Goal: Complete application form: Complete application form

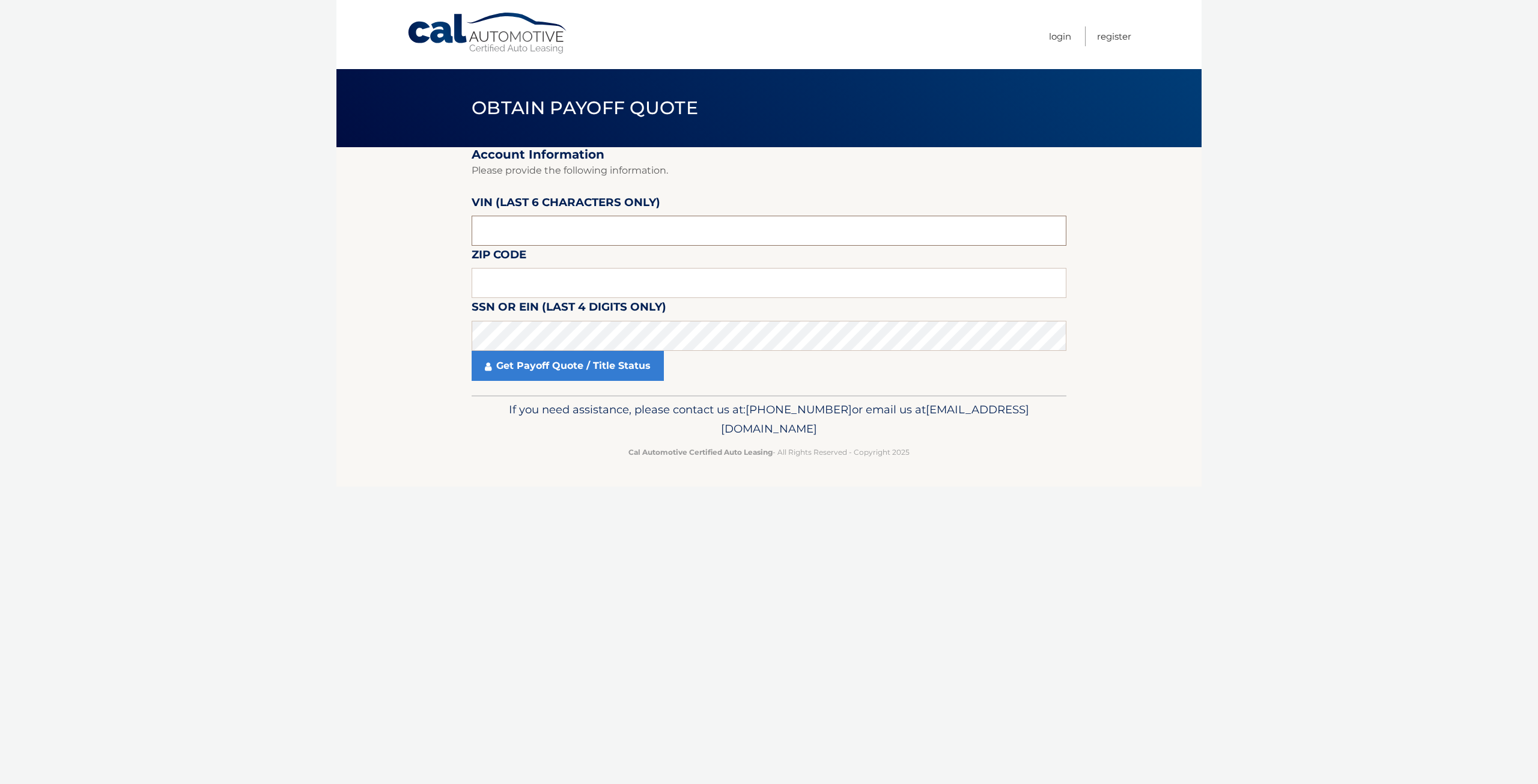
click at [517, 232] on input "text" at bounding box center [769, 230] width 595 height 30
type input "519327"
click at [529, 287] on input "text" at bounding box center [769, 282] width 595 height 30
type input "11725"
click at [585, 365] on link "Get Payoff Quote / Title Status" at bounding box center [568, 365] width 192 height 30
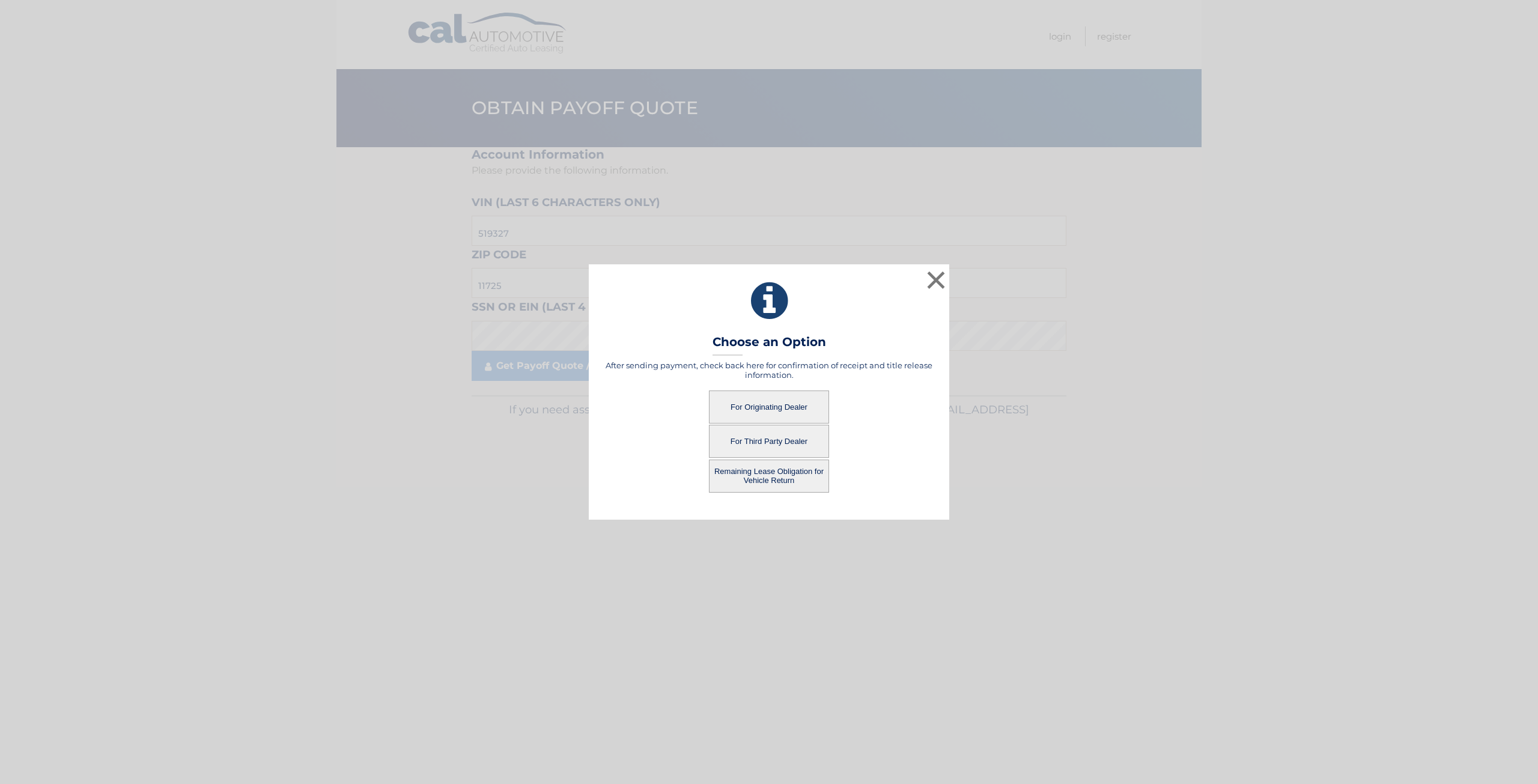
click at [757, 408] on button "For Originating Dealer" at bounding box center [769, 406] width 120 height 33
click at [752, 403] on button "For Originating Dealer" at bounding box center [769, 406] width 120 height 33
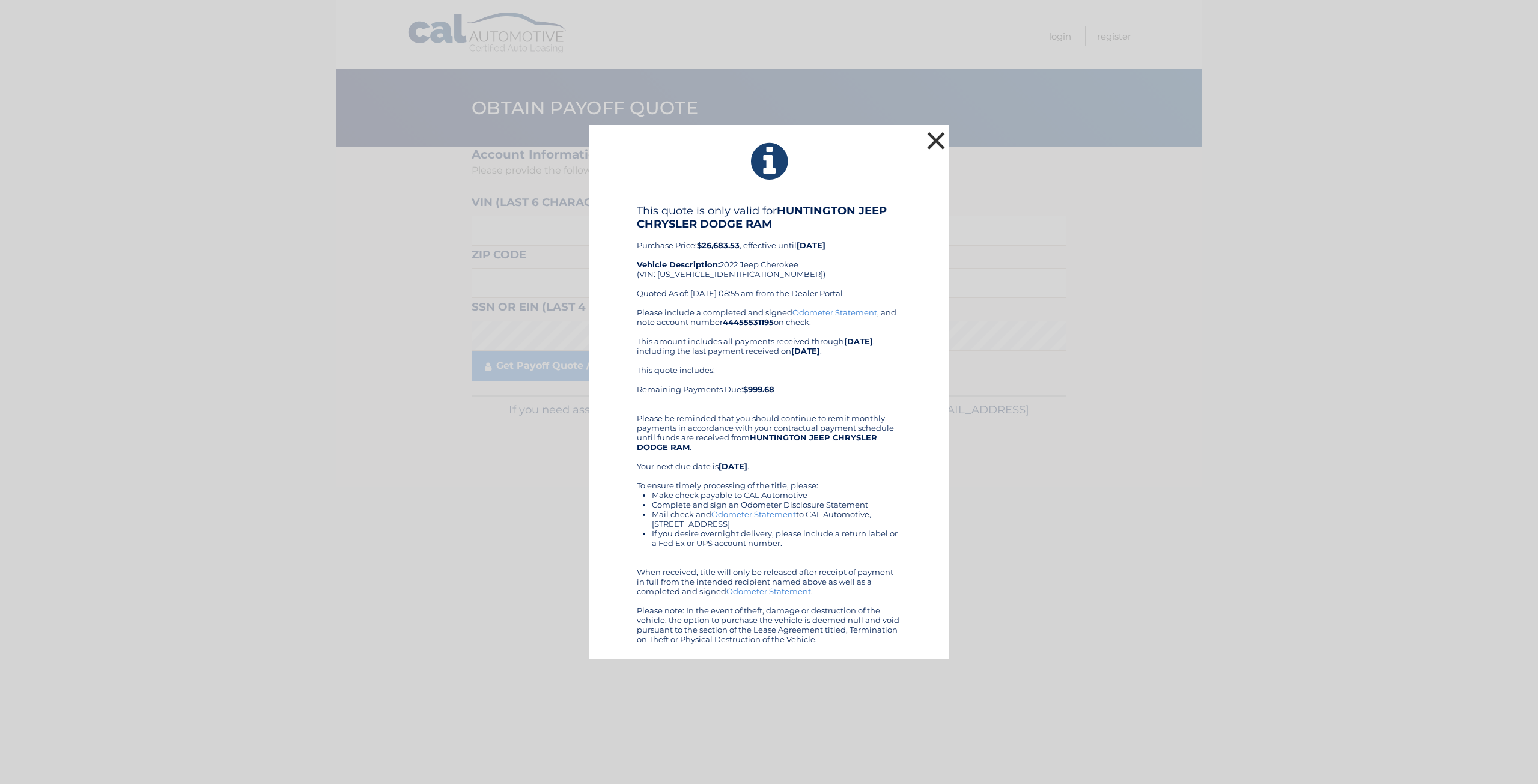
click at [934, 138] on button "×" at bounding box center [936, 141] width 24 height 24
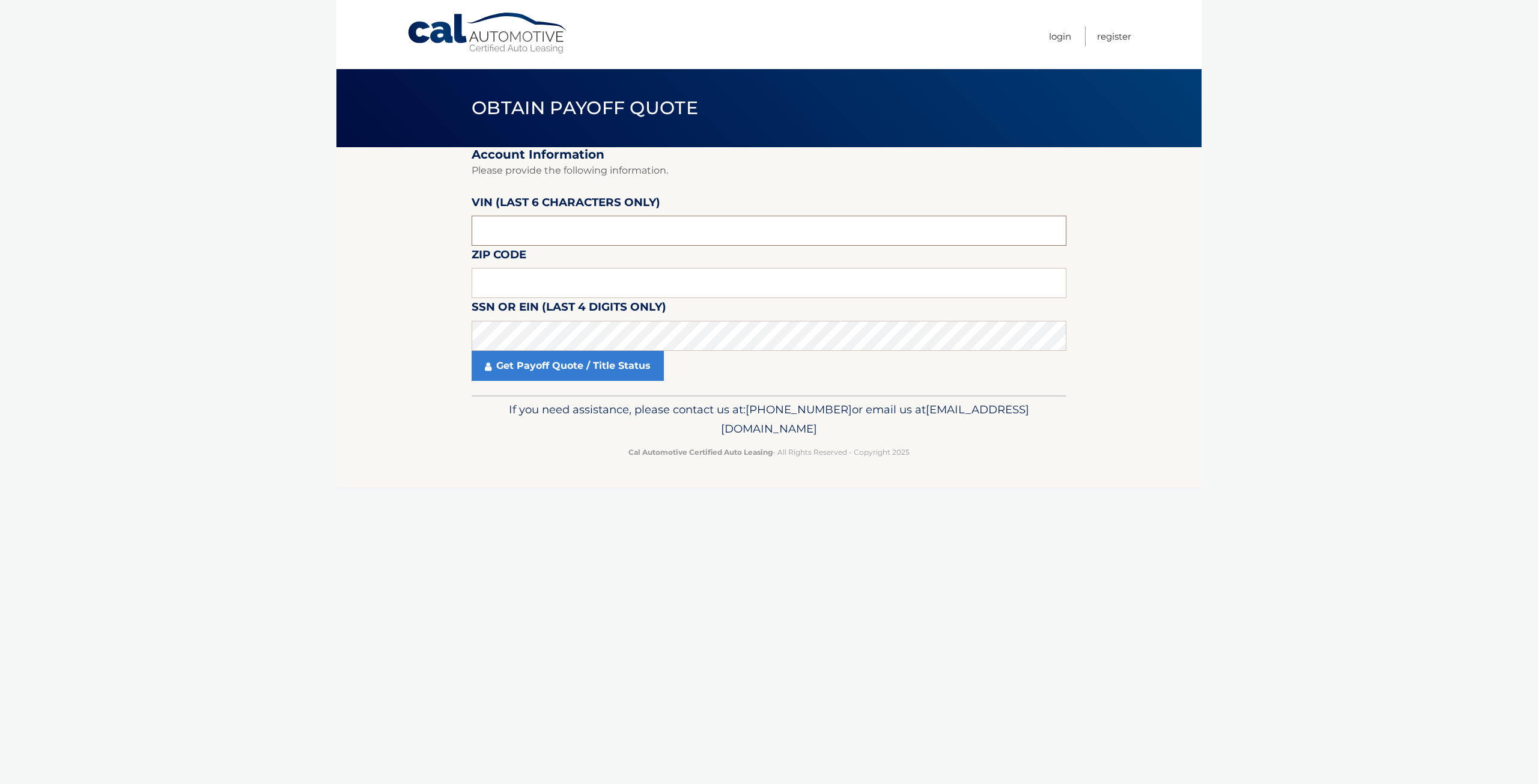
click at [514, 231] on input "text" at bounding box center [769, 230] width 595 height 30
type input "519327"
click at [501, 277] on input "text" at bounding box center [769, 282] width 595 height 30
type input "11725"
click at [575, 372] on link "Get Payoff Quote / Title Status" at bounding box center [568, 365] width 192 height 30
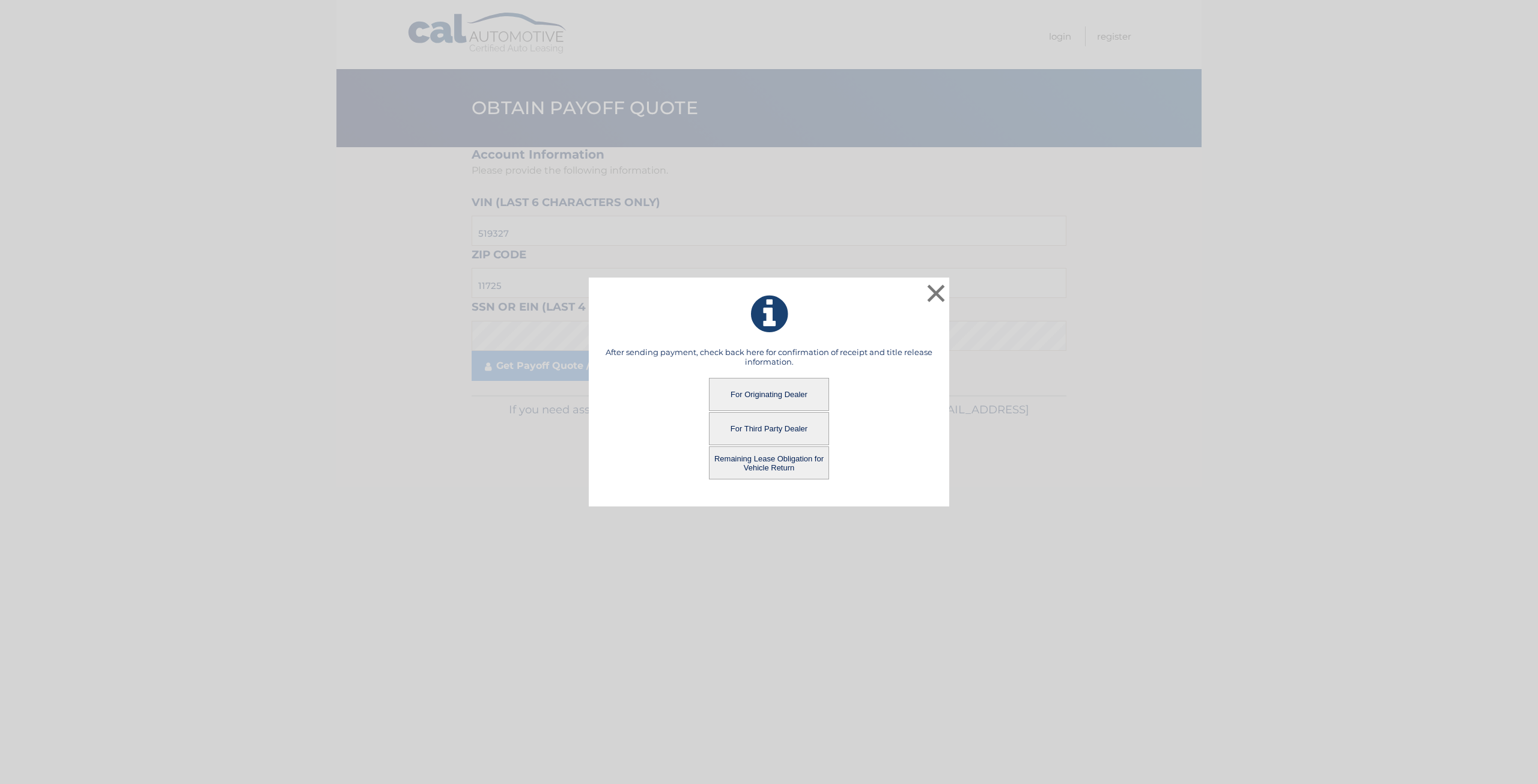
click at [778, 428] on button "For Third Party Dealer" at bounding box center [769, 428] width 120 height 33
click at [752, 432] on button "For Third Party Dealer" at bounding box center [769, 428] width 120 height 33
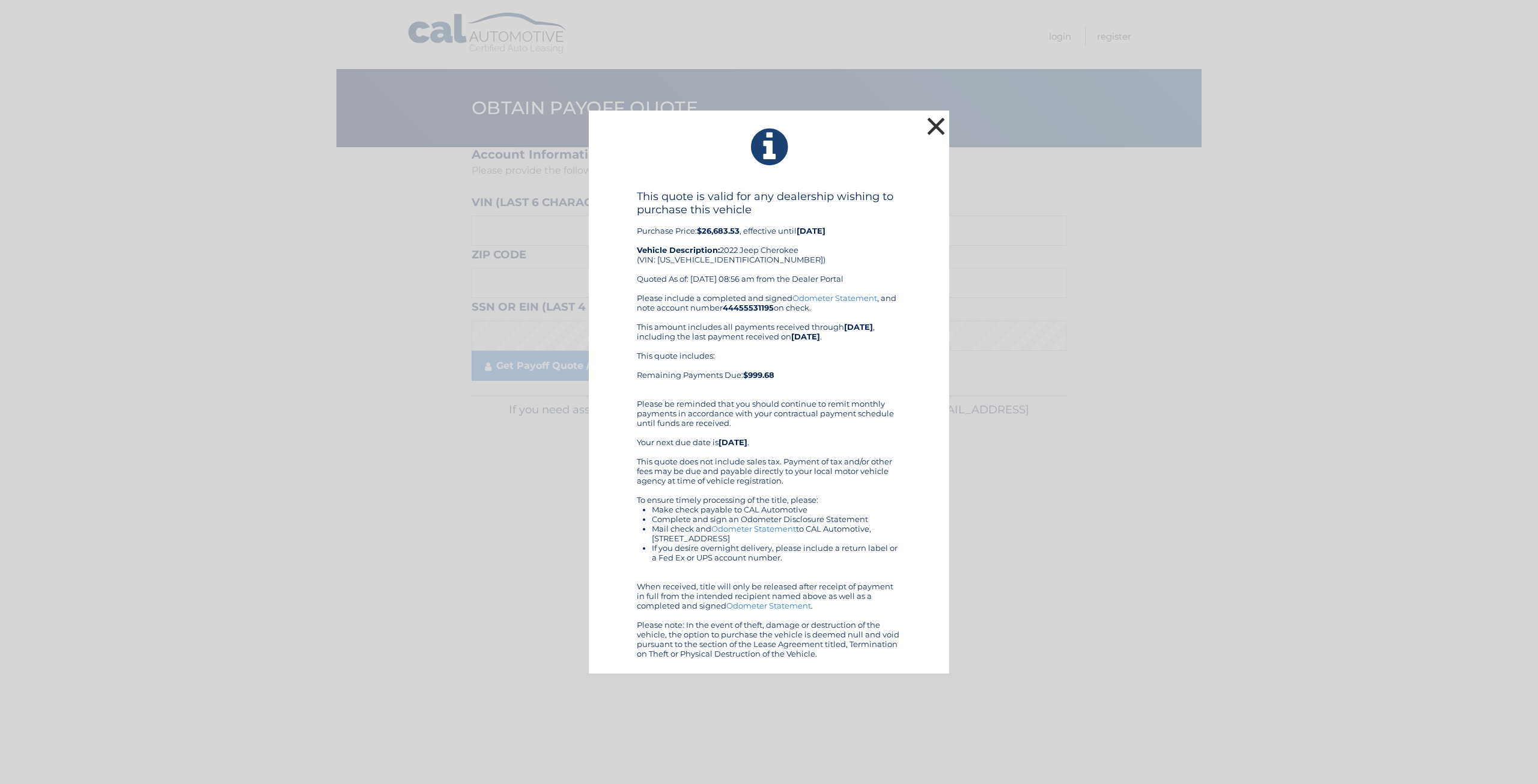
click at [936, 124] on button "×" at bounding box center [936, 126] width 24 height 24
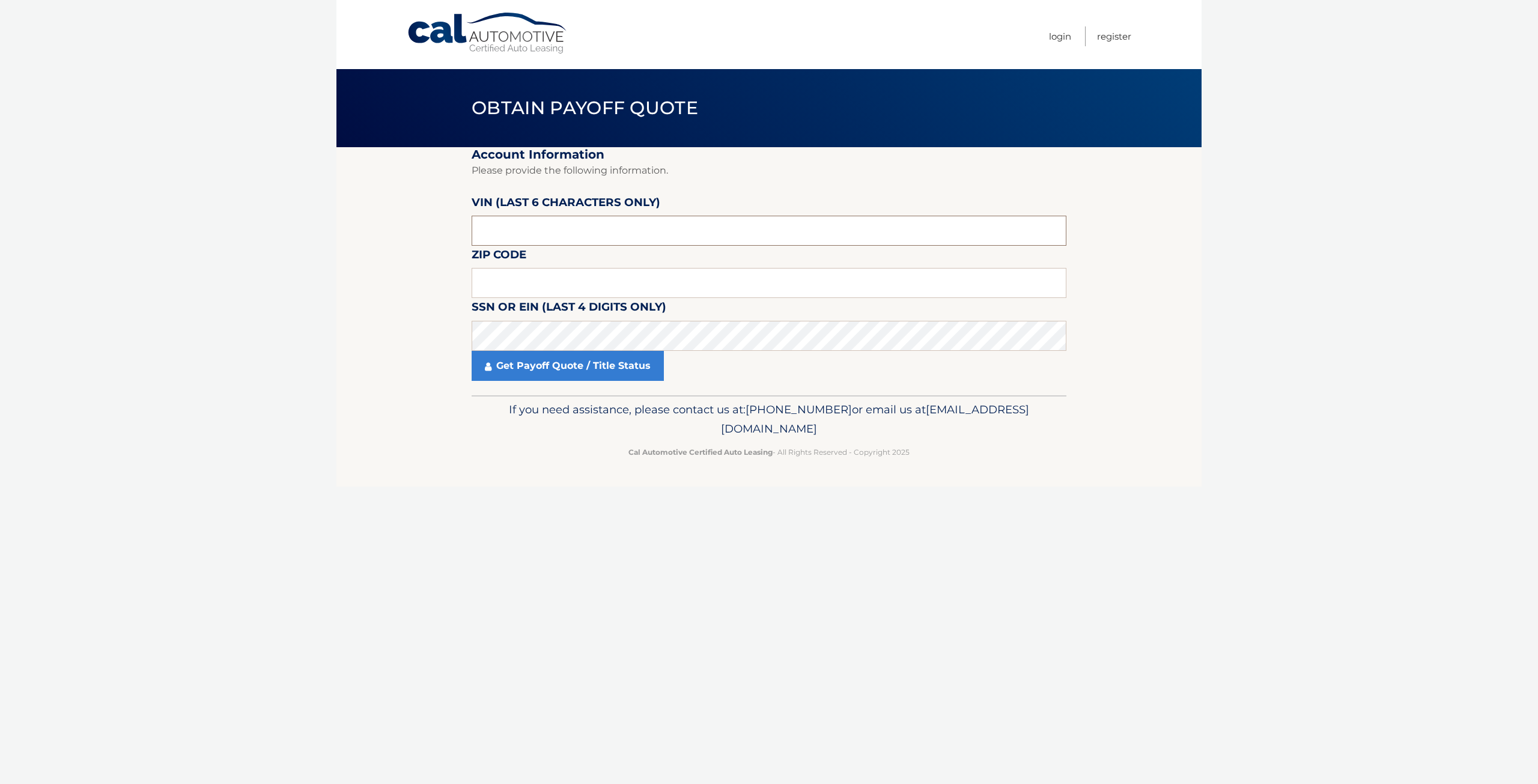
click at [553, 228] on input "text" at bounding box center [769, 230] width 595 height 30
type input "505665"
click at [533, 286] on input "text" at bounding box center [769, 282] width 595 height 30
type input "11731"
click at [573, 367] on link "Get Payoff Quote / Title Status" at bounding box center [568, 365] width 192 height 30
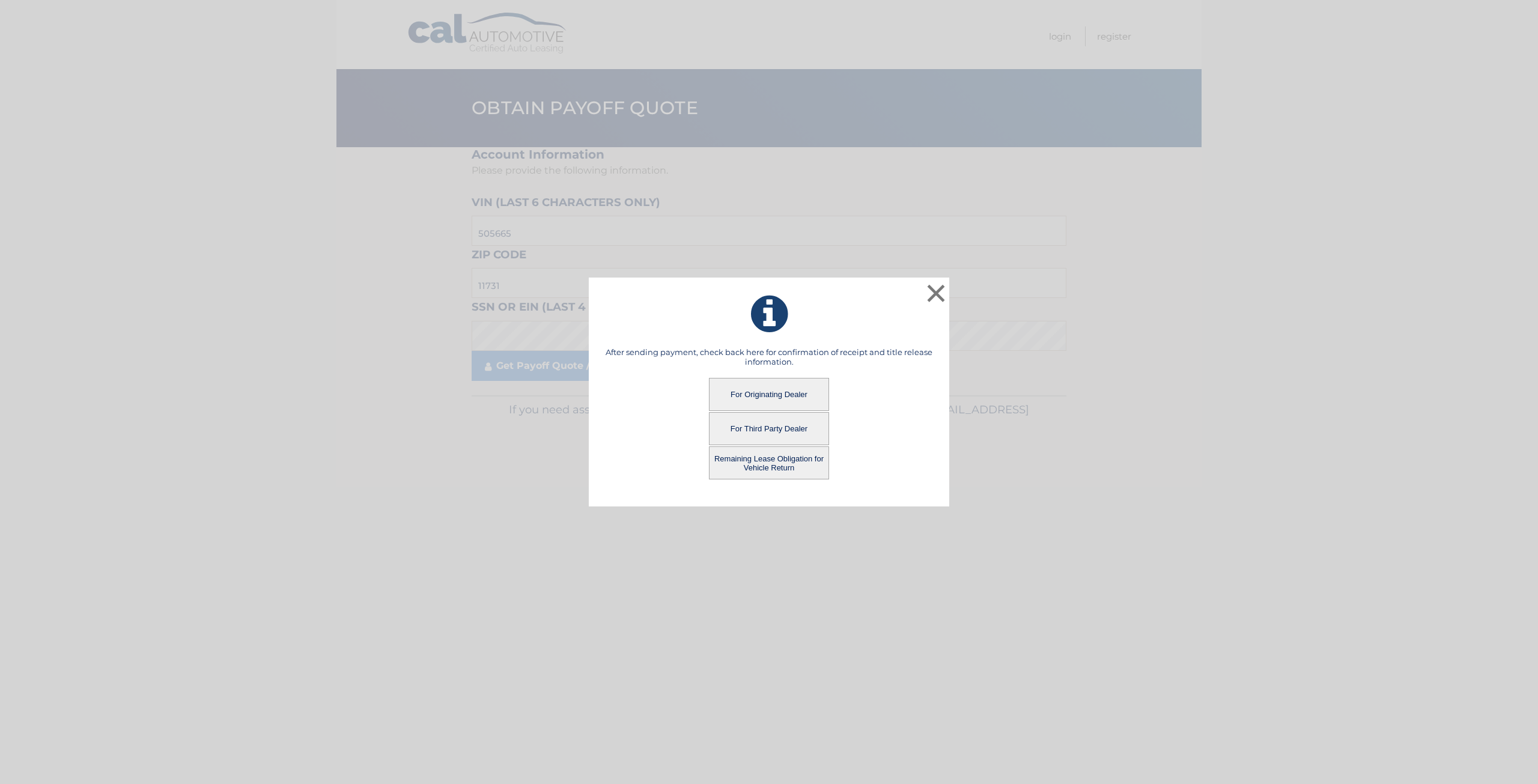
click at [782, 419] on button "For Third Party Dealer" at bounding box center [769, 428] width 120 height 33
click at [772, 432] on button "For Third Party Dealer" at bounding box center [769, 428] width 120 height 33
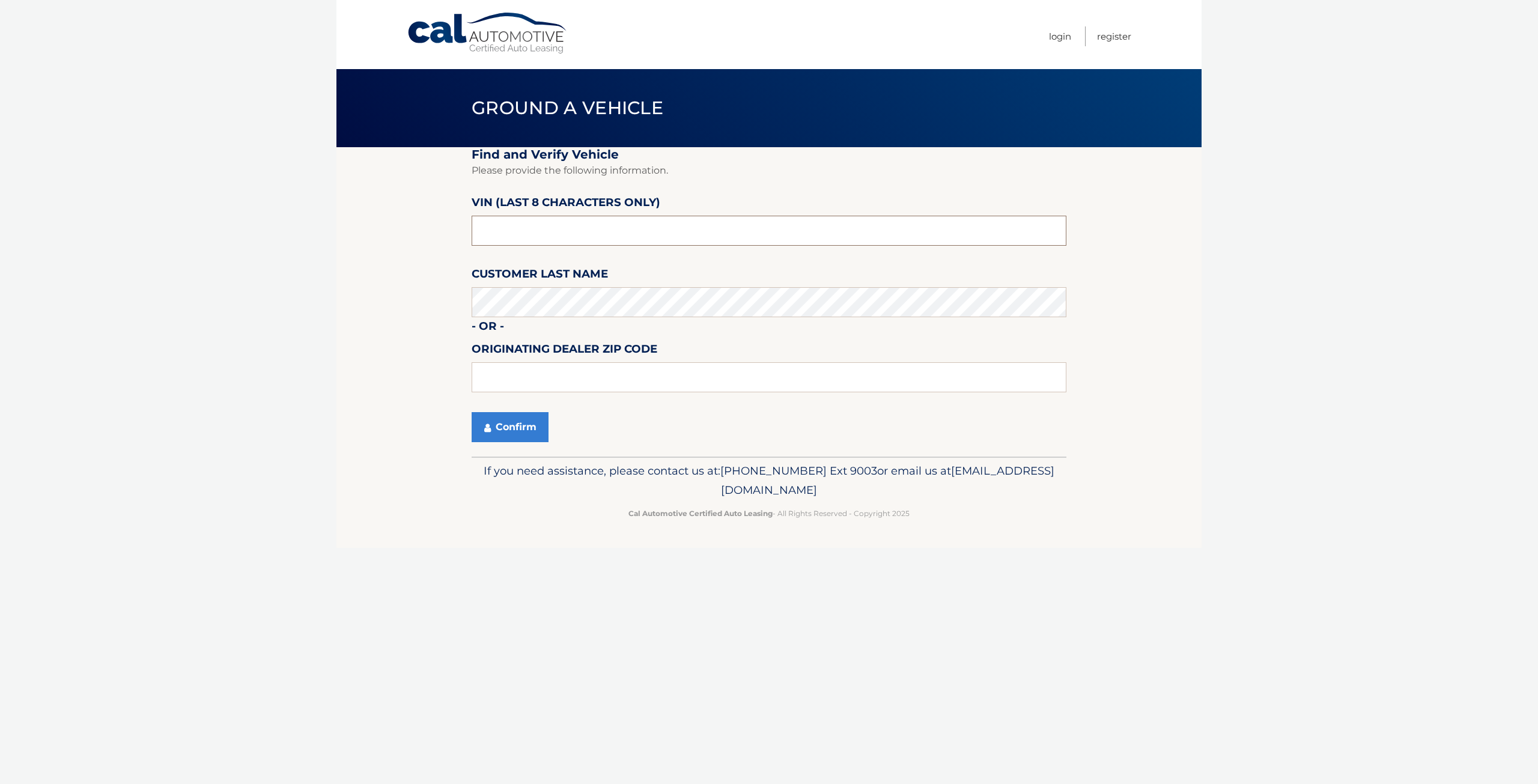
click at [534, 230] on input "text" at bounding box center [769, 230] width 595 height 30
type input "nd519327"
drag, startPoint x: 531, startPoint y: 387, endPoint x: 510, endPoint y: 388, distance: 21.0
click at [531, 387] on input "text" at bounding box center [769, 377] width 595 height 30
click at [504, 428] on button "Confirm" at bounding box center [510, 427] width 76 height 30
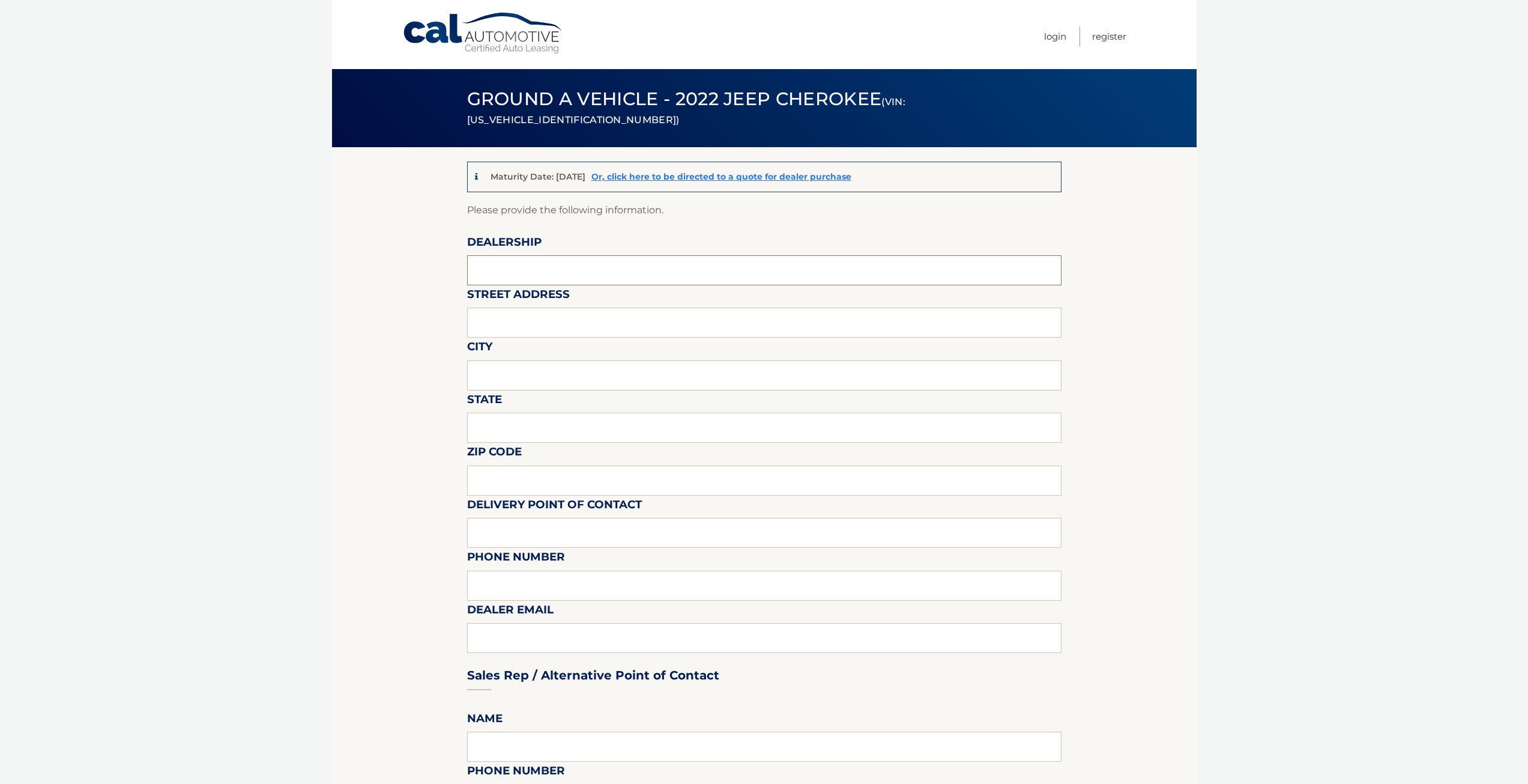
click at [527, 276] on input "text" at bounding box center [764, 270] width 595 height 30
type input "[PERSON_NAME] HAVEN AUTO"
type input "790 JERICHO TPKE"
type input "ST. JAMES"
type input "NY"
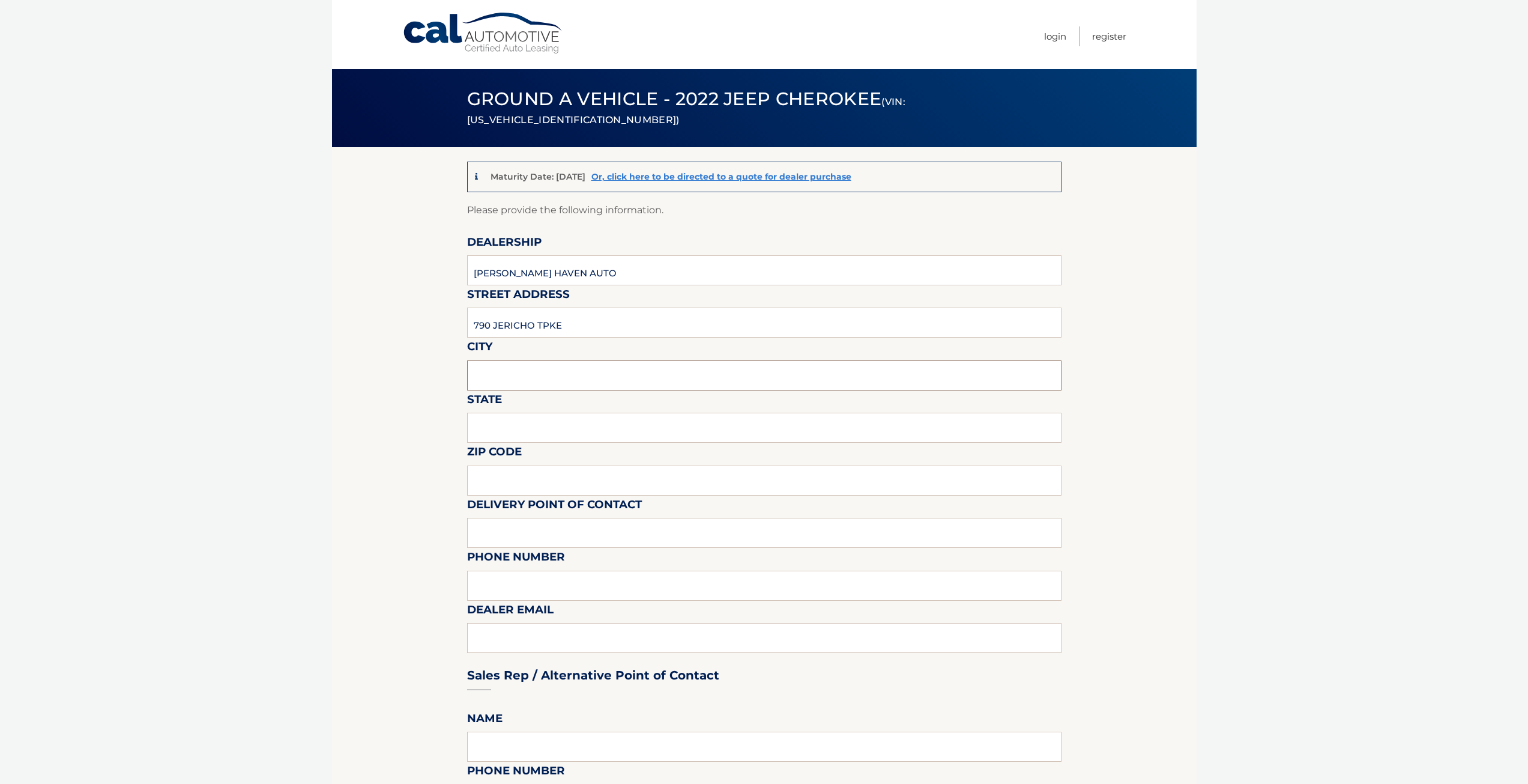
type input "11780"
type input "BOB VESTAL"
type input "6318632000"
type input "[EMAIL_ADDRESS][DOMAIN_NAME]"
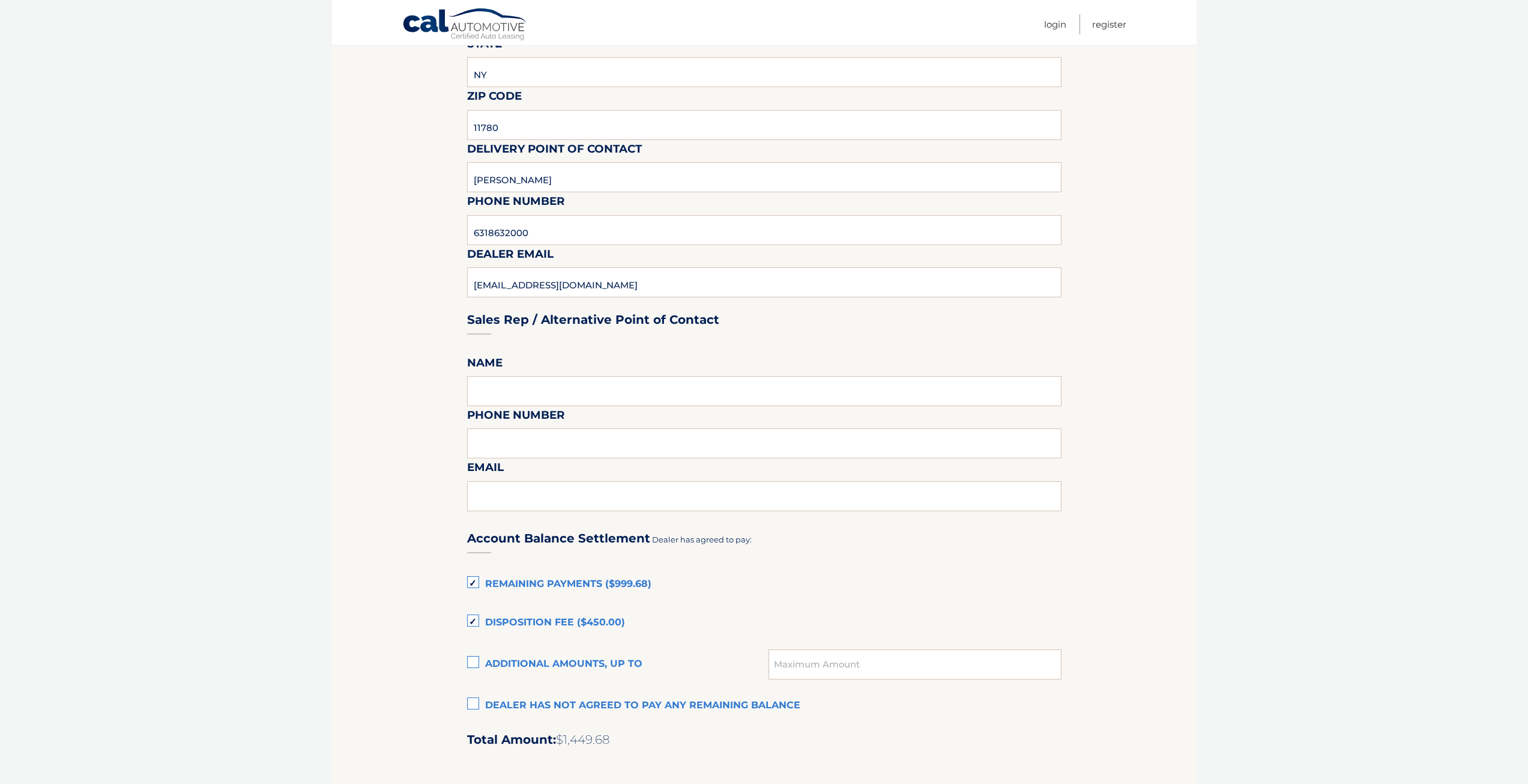
scroll to position [360, 0]
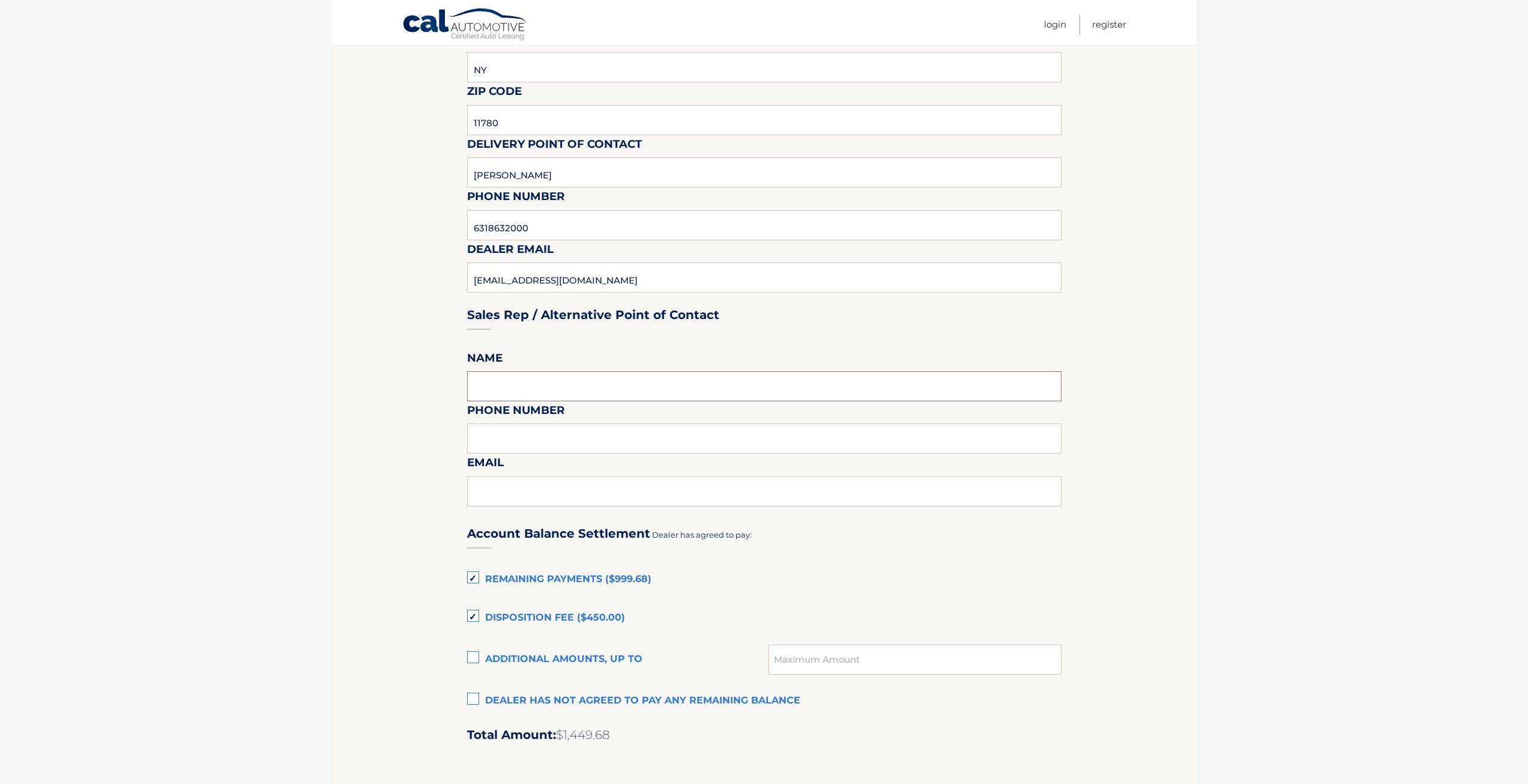
click at [537, 385] on input "text" at bounding box center [764, 386] width 595 height 30
type input "BOB VESTAL"
type input "6318632000"
type input "BOBVESTAL@SMITHHAVENAUTO.COM"
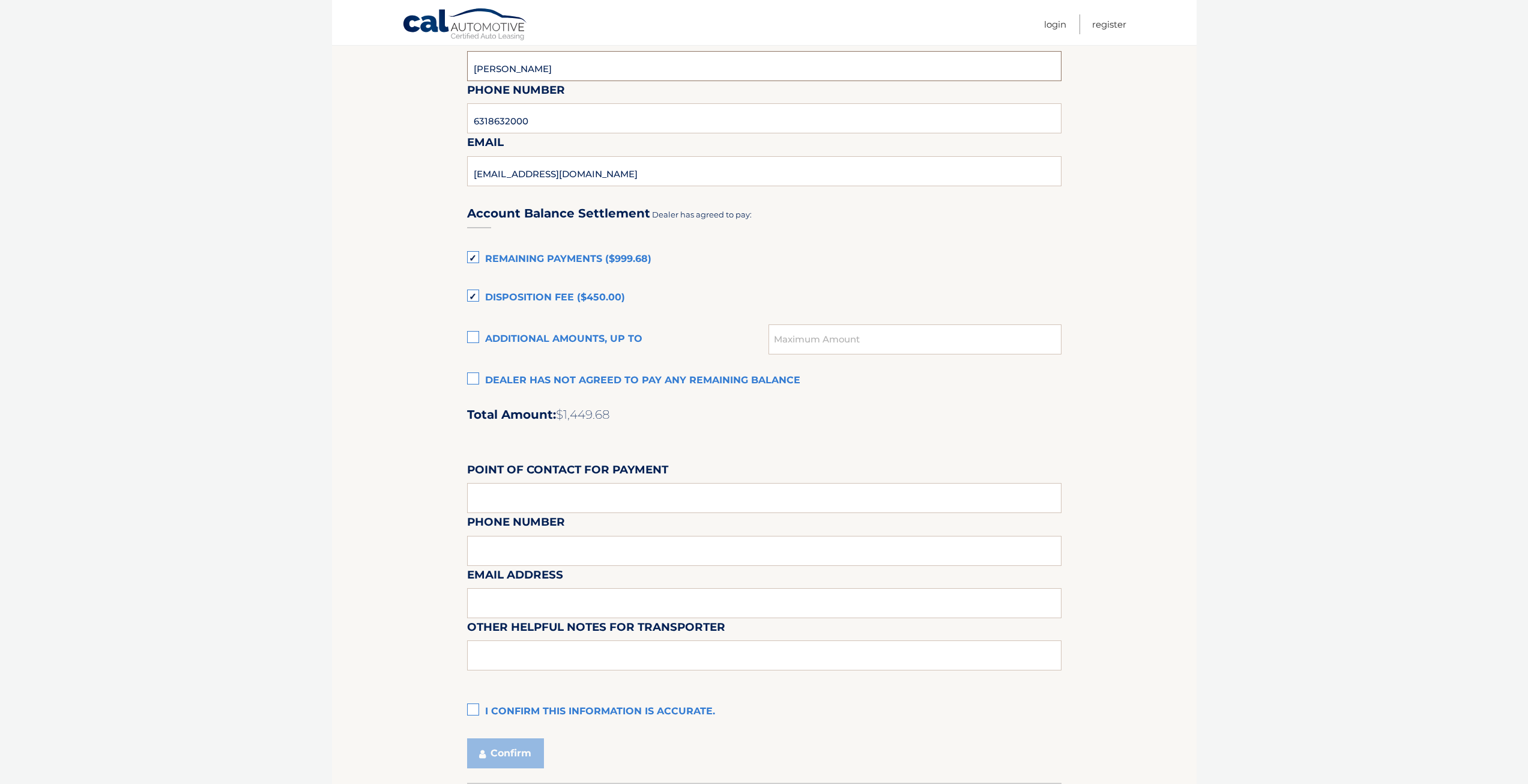
scroll to position [721, 0]
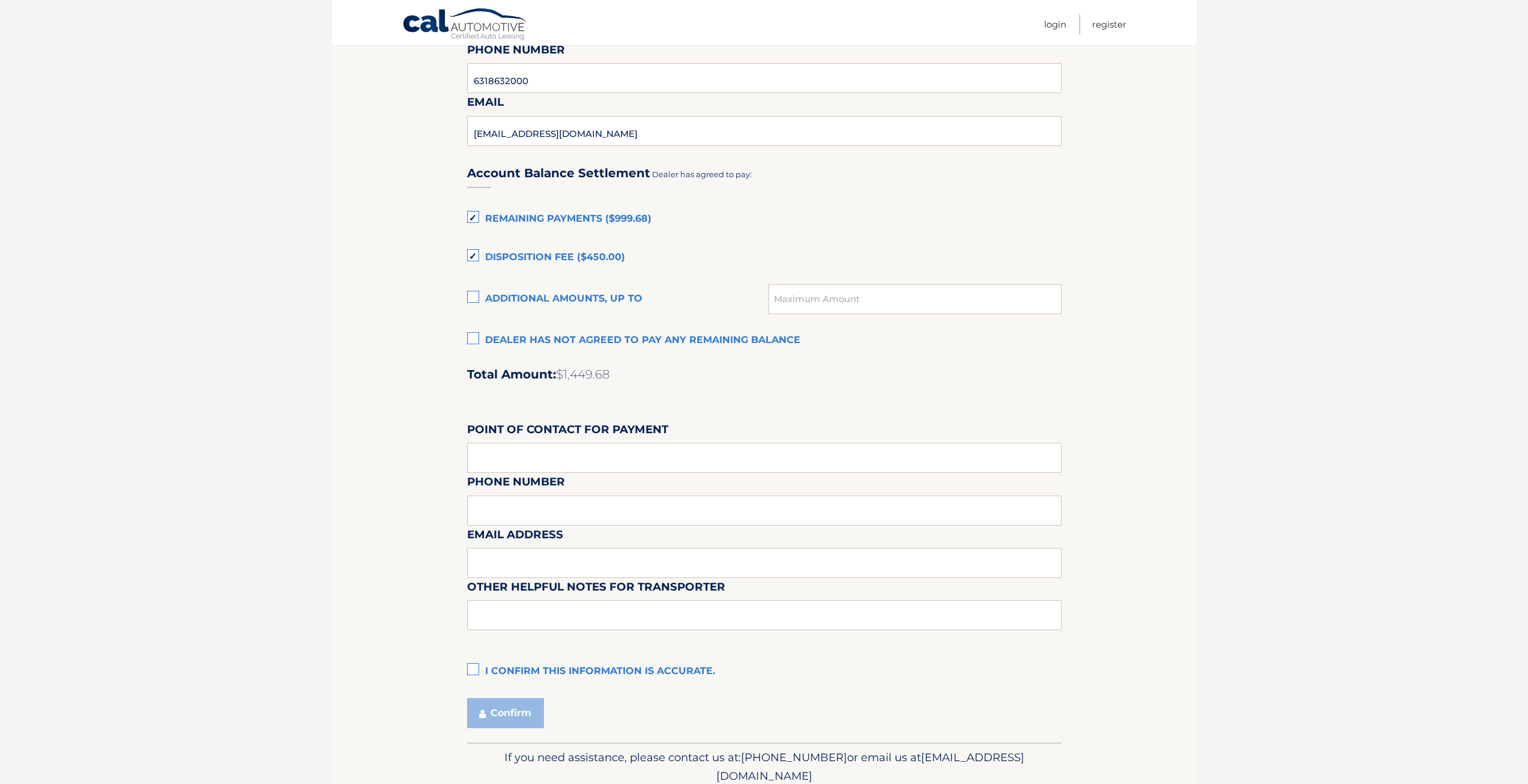
click at [473, 219] on label "Remaining Payments ($999.68)" at bounding box center [764, 219] width 595 height 24
click at [0, 0] on input "Remaining Payments ($999.68)" at bounding box center [0, 0] width 0 height 0
click at [475, 256] on label "Disposition Fee ($450.00)" at bounding box center [764, 257] width 595 height 24
click at [0, 0] on input "Disposition Fee ($450.00)" at bounding box center [0, 0] width 0 height 0
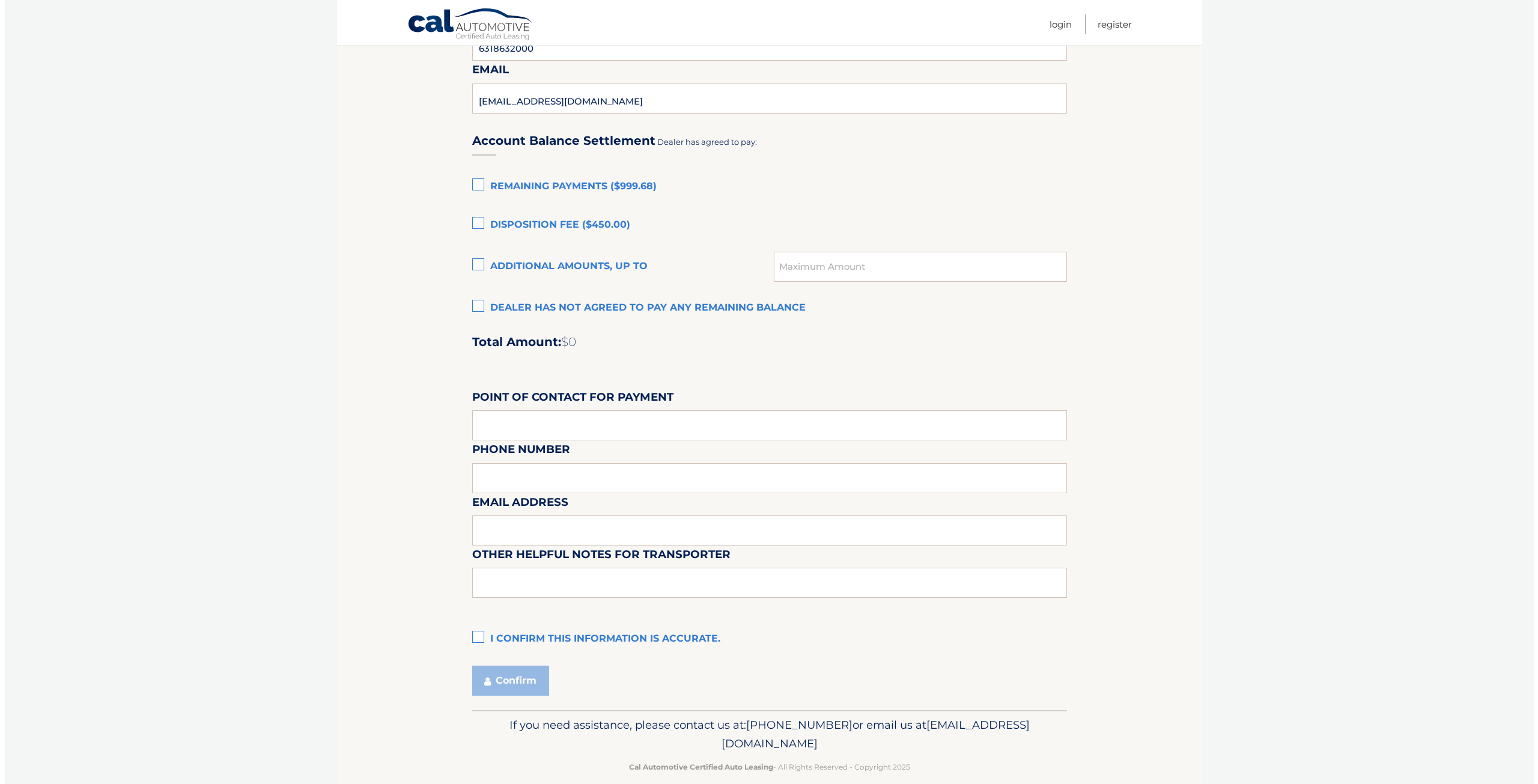
scroll to position [770, 0]
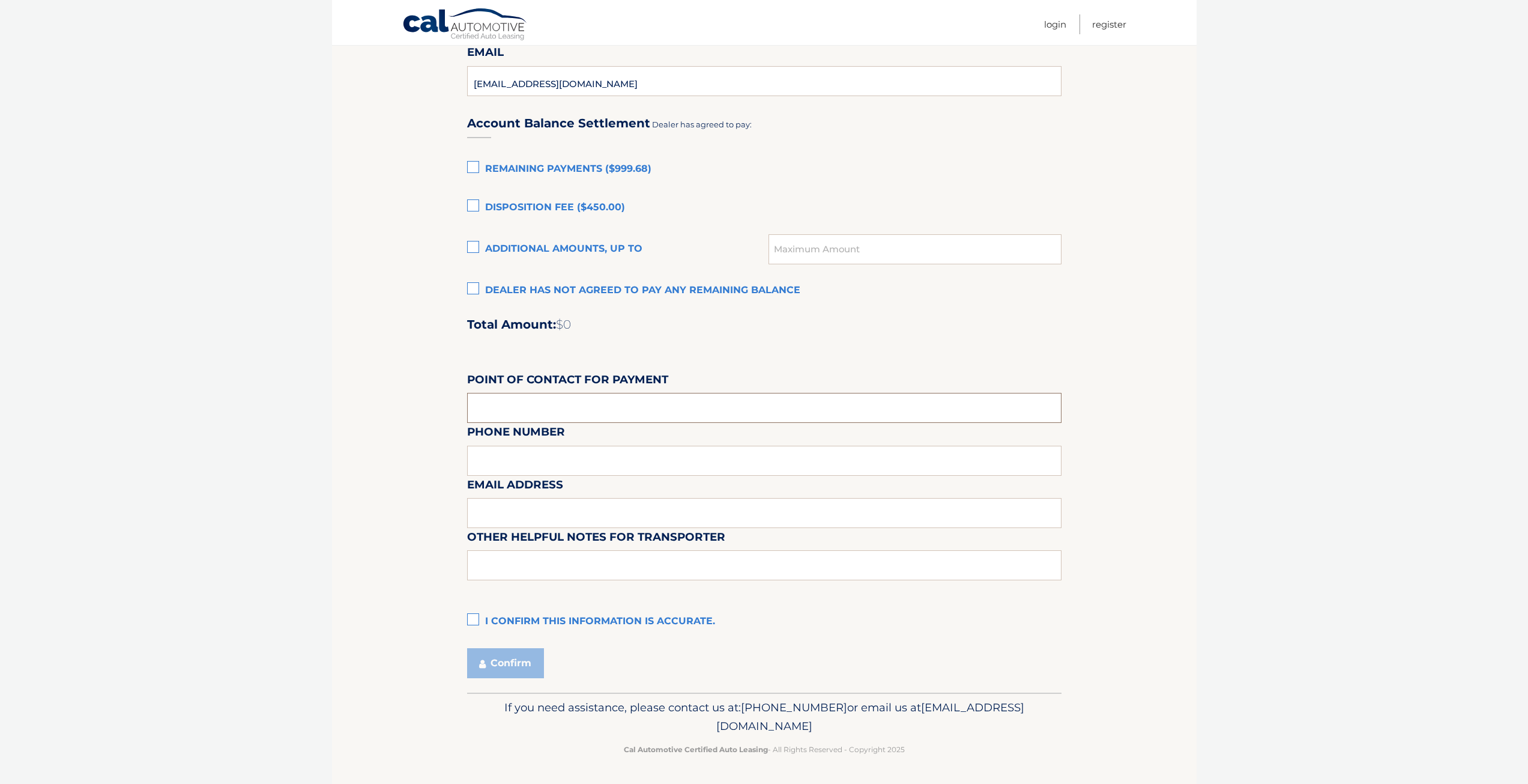
click at [514, 409] on input "text" at bounding box center [764, 407] width 595 height 30
type input "CUSTOMER"
click at [472, 613] on label "I confirm this information is accurate." at bounding box center [764, 622] width 595 height 24
click at [0, 0] on input "I confirm this information is accurate." at bounding box center [0, 0] width 0 height 0
click at [509, 660] on button "Confirm" at bounding box center [505, 663] width 76 height 30
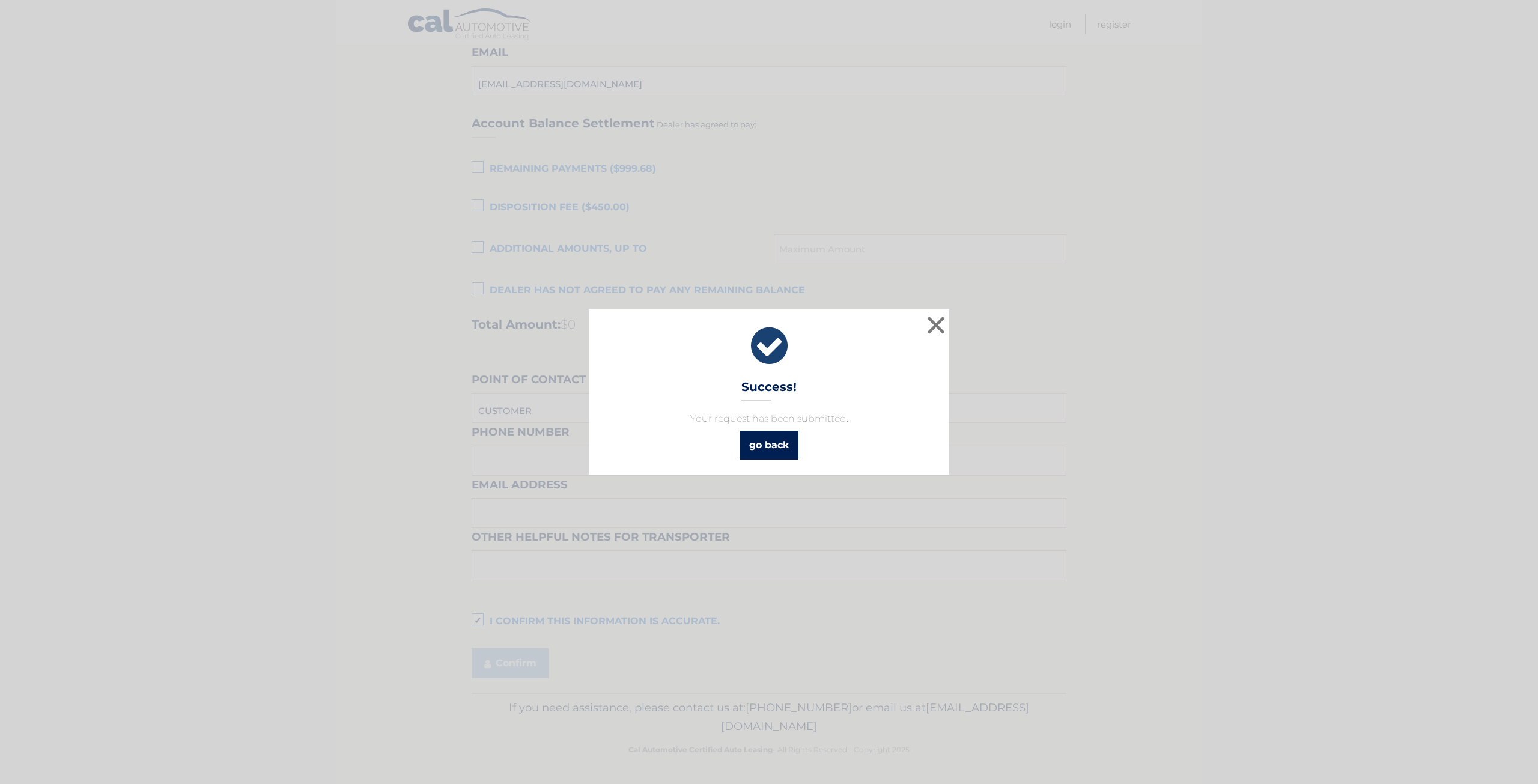
click at [769, 439] on link "go back" at bounding box center [769, 445] width 59 height 29
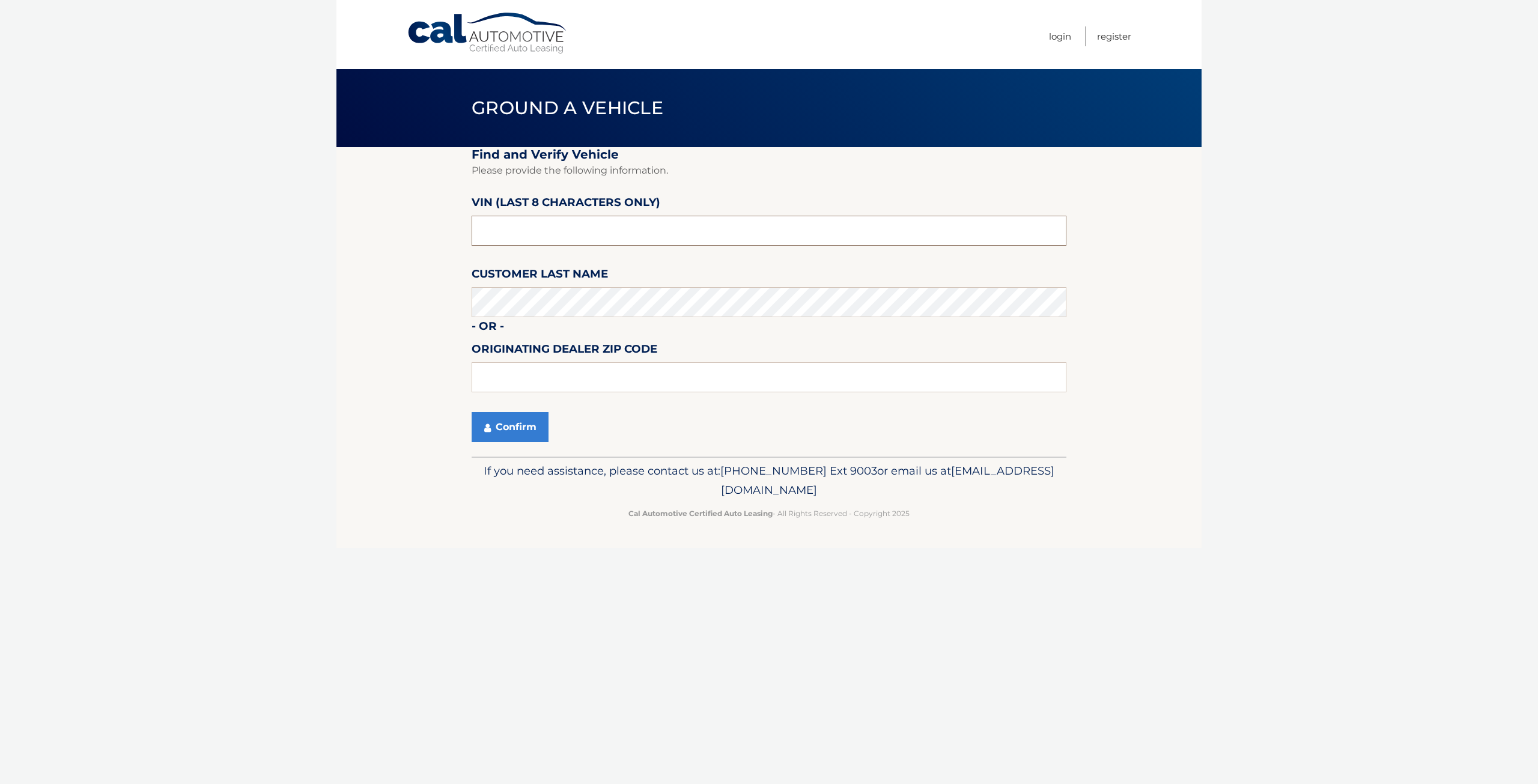
click at [518, 231] on input "text" at bounding box center [769, 230] width 595 height 30
type input "PC505665"
click at [515, 431] on button "Confirm" at bounding box center [510, 427] width 76 height 30
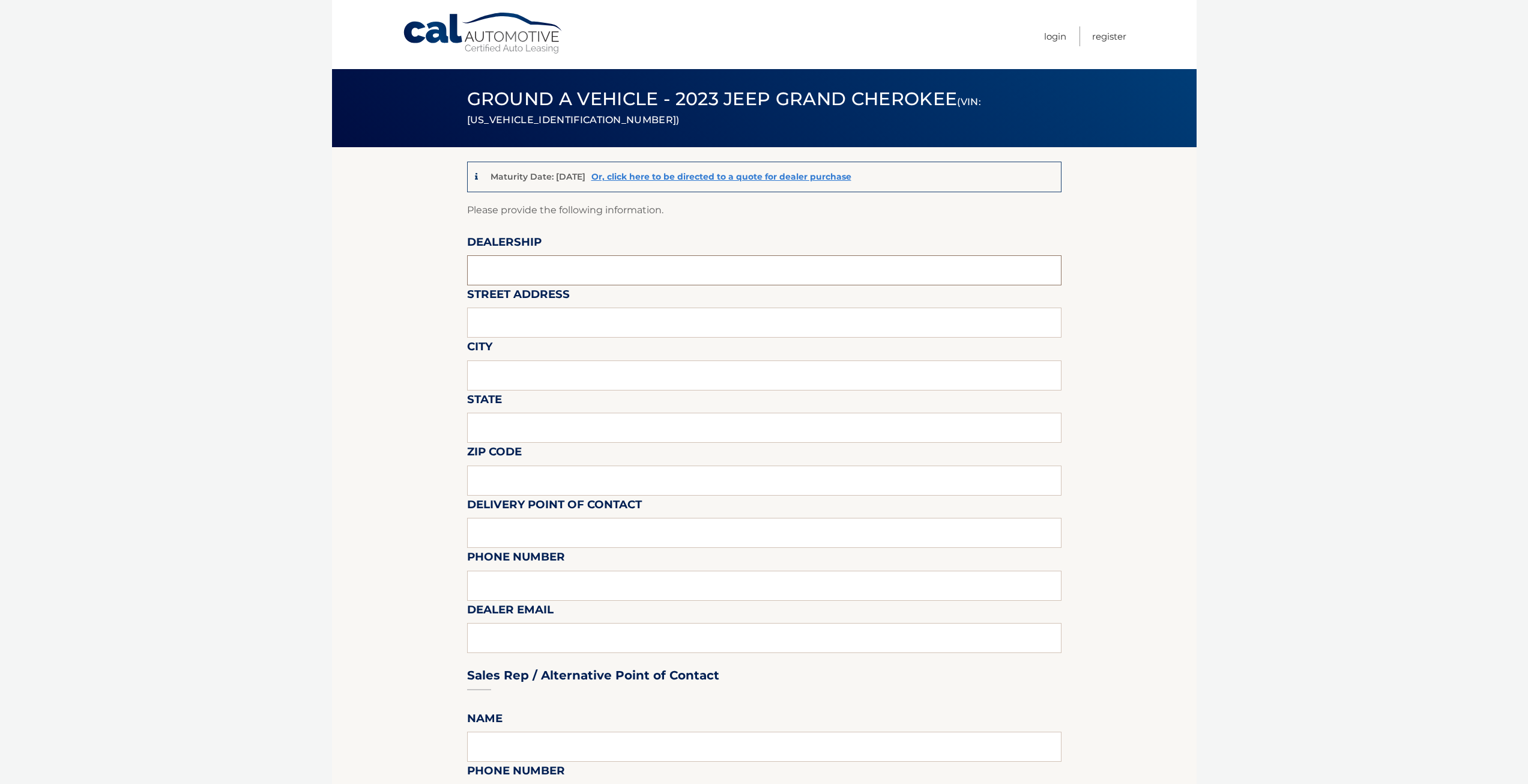
click at [521, 265] on input "text" at bounding box center [764, 270] width 595 height 30
type input "SMITH HAVEN AUTO"
type input "790 JERICHO TPKE"
type input "ST. JAMES"
type input "NY"
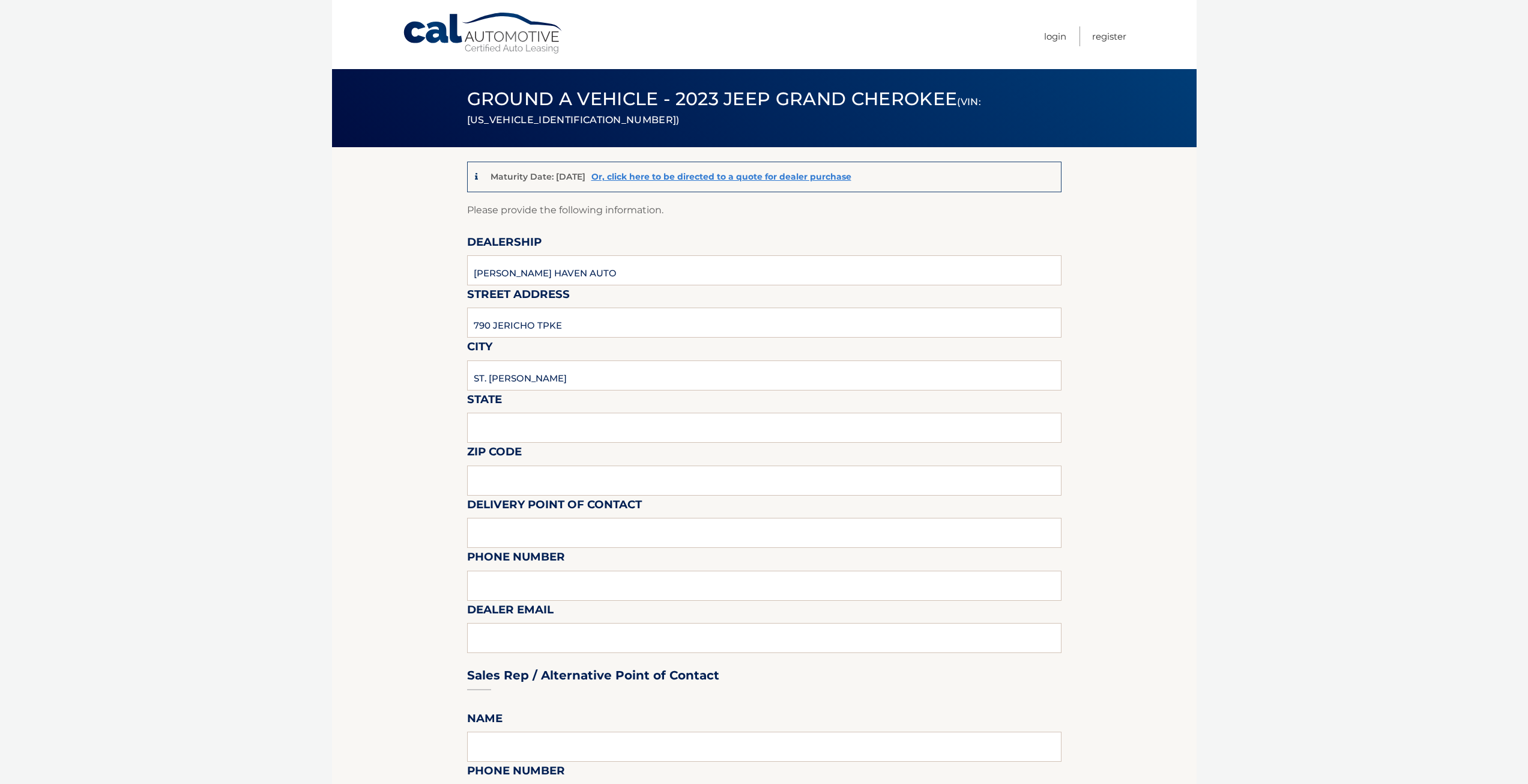
type input "11780"
type input "BOB VESTAL"
type input "6318632000"
type input "BOBVESTAL@SMITHHAVENAUTO.COM"
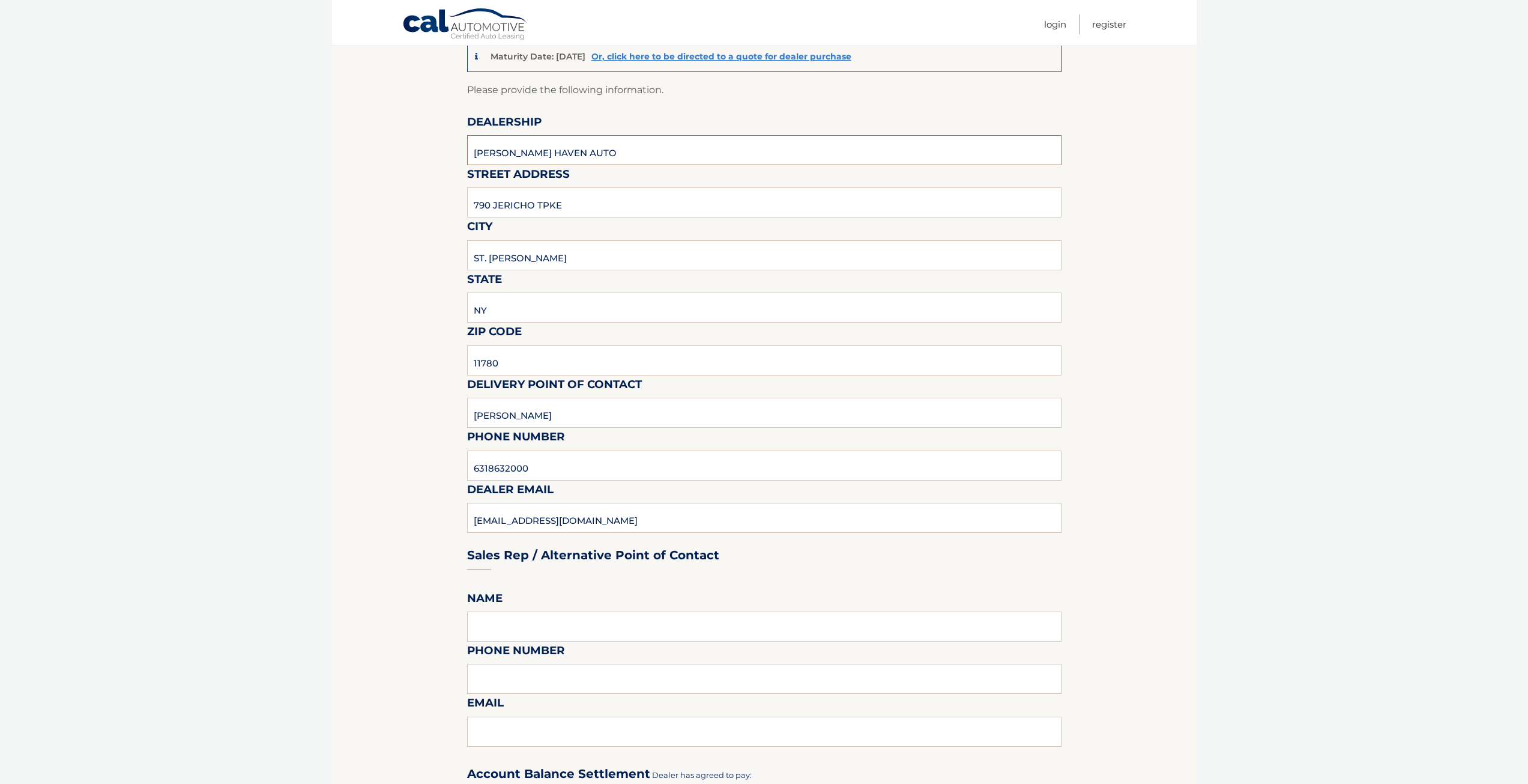
scroll to position [241, 0]
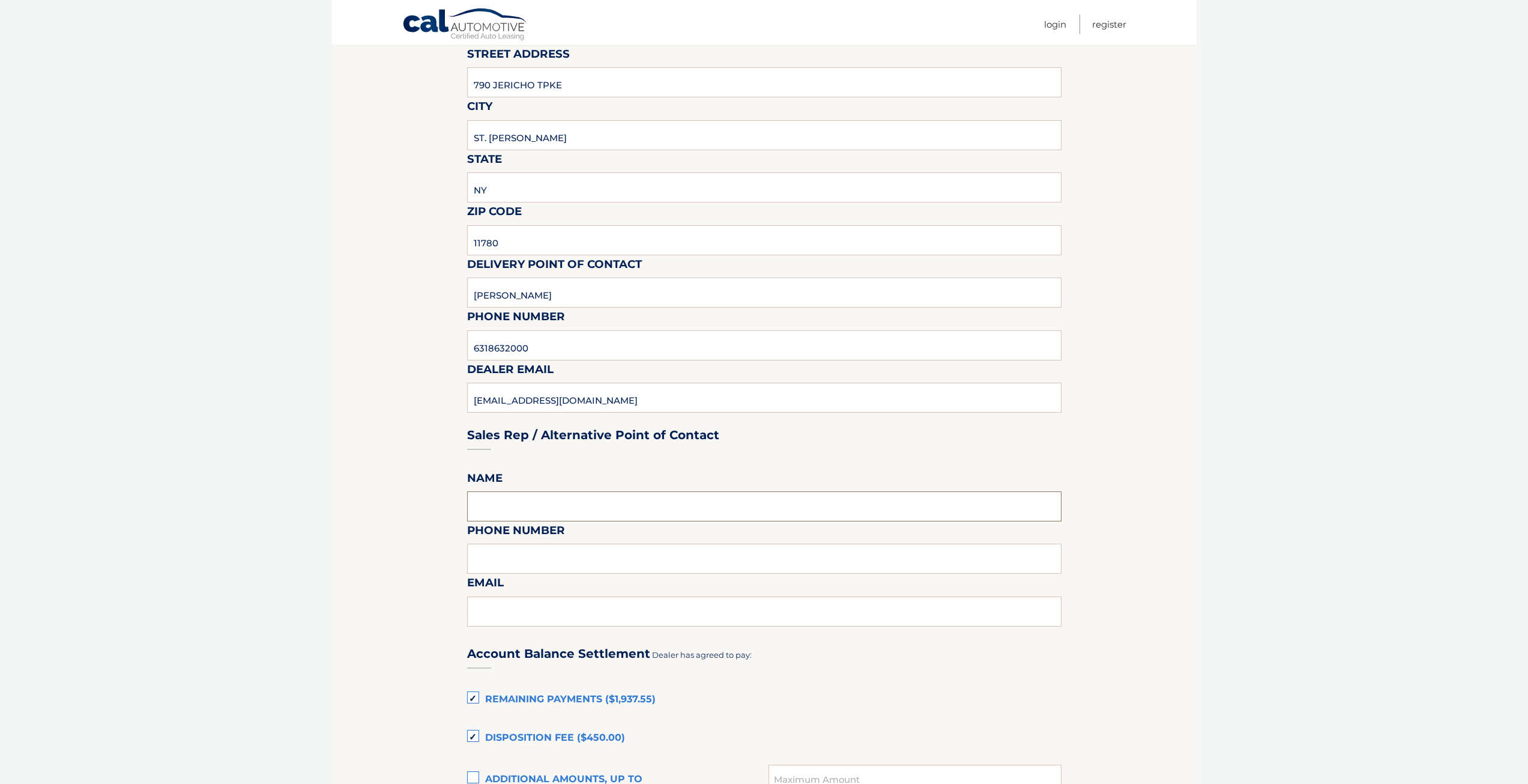
click at [544, 511] on input "text" at bounding box center [764, 506] width 595 height 30
type input "BOB VESTAL"
type input "6318632000"
type input "BOBVESTAL@SMITHHAVENAUTO.COM"
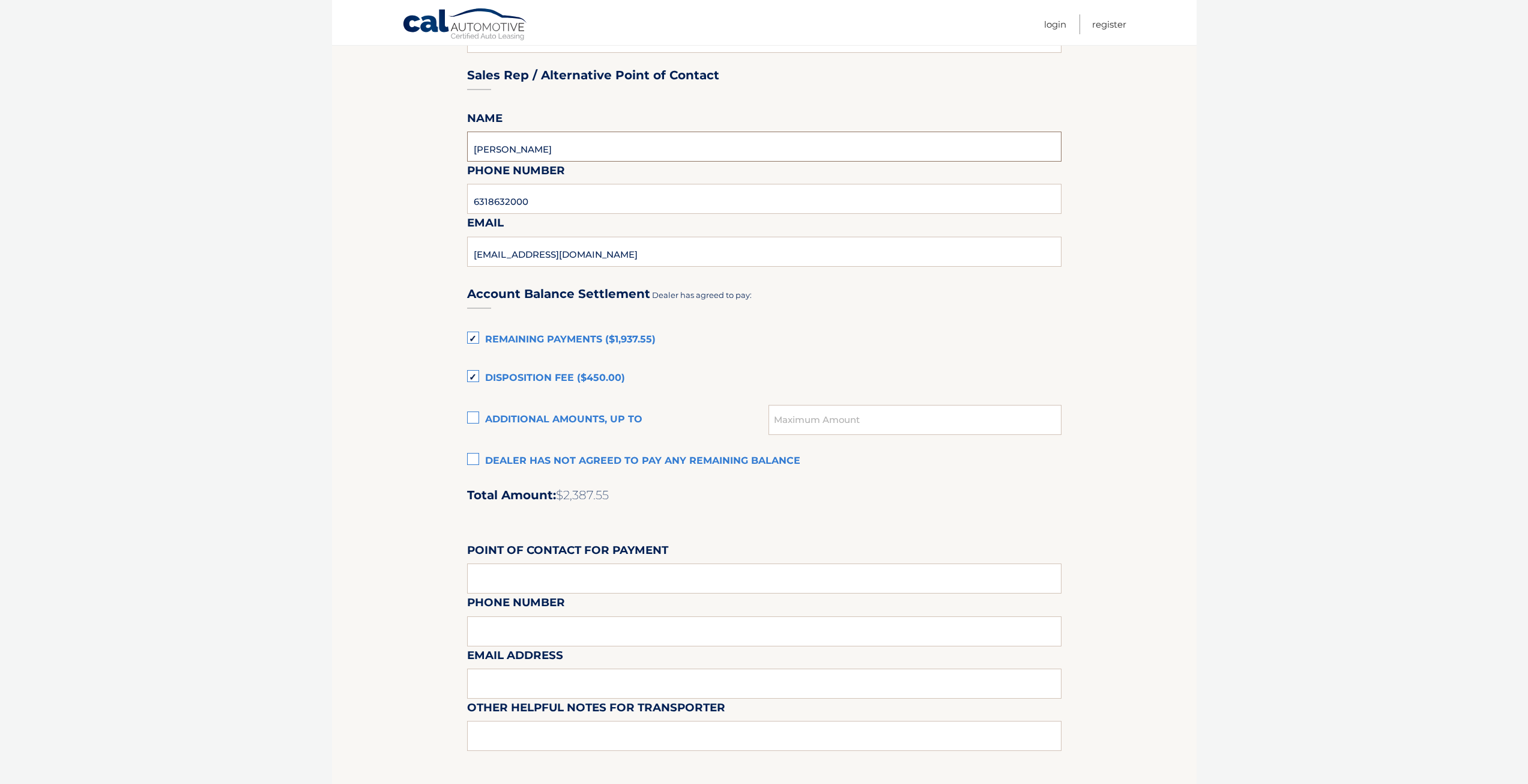
scroll to position [600, 0]
click at [475, 337] on label "Remaining Payments ($1,937.55)" at bounding box center [764, 339] width 595 height 24
click at [0, 0] on input "Remaining Payments ($1,937.55)" at bounding box center [0, 0] width 0 height 0
click at [472, 374] on label "Disposition Fee ($450.00)" at bounding box center [764, 378] width 595 height 24
click at [0, 0] on input "Disposition Fee ($450.00)" at bounding box center [0, 0] width 0 height 0
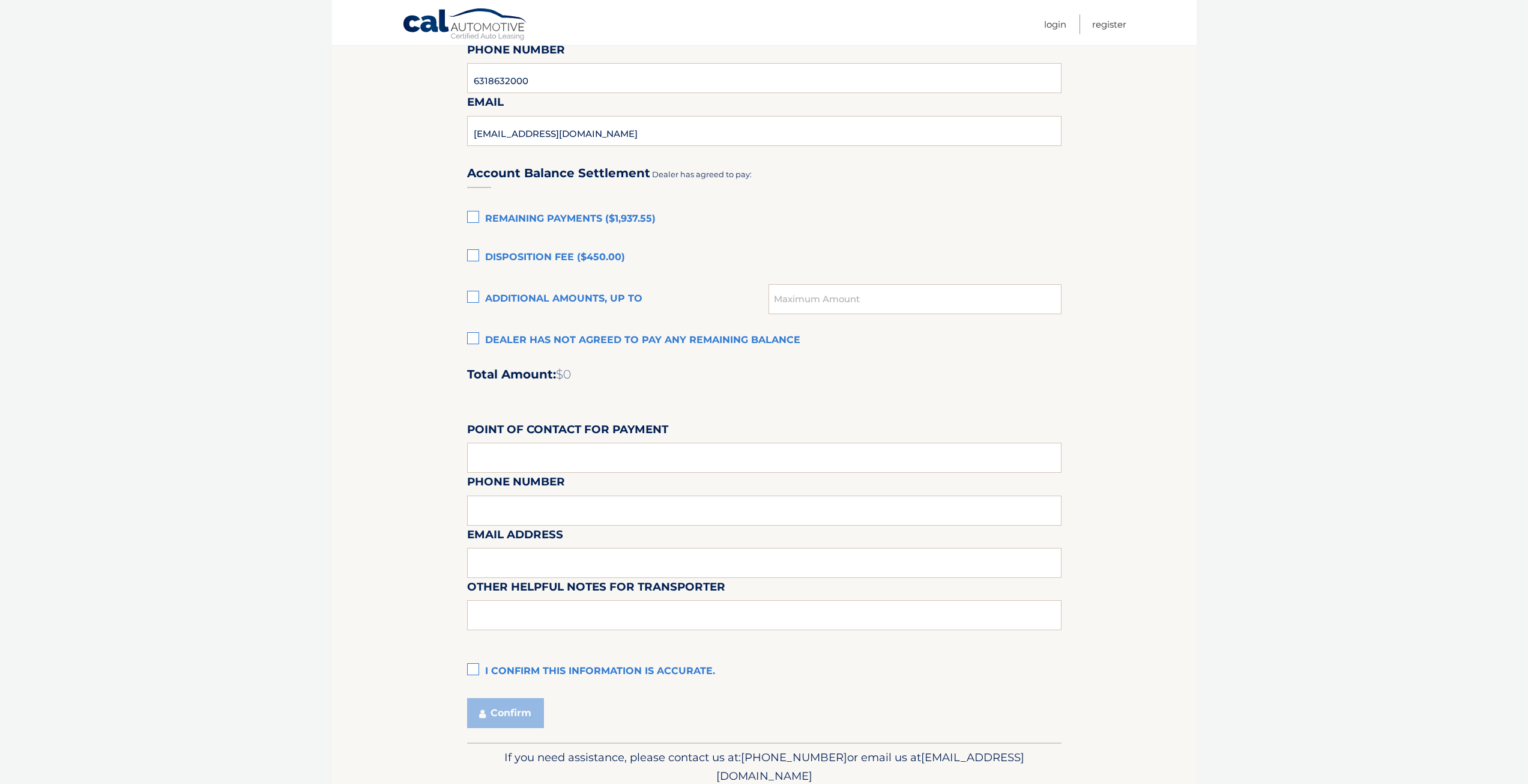
scroll to position [770, 0]
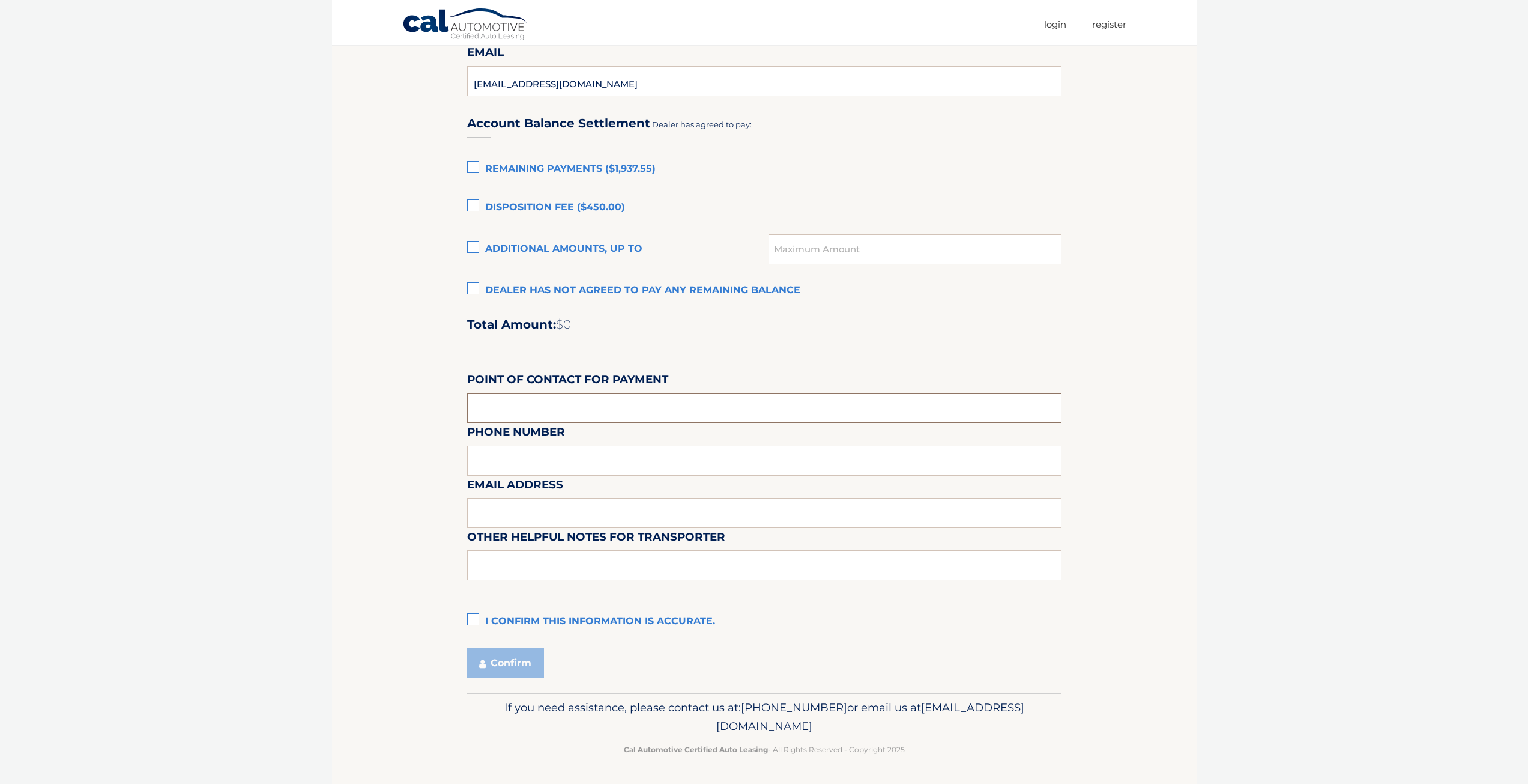
click at [534, 416] on input "text" at bounding box center [764, 407] width 595 height 30
type input "CUSTOMER"
click at [475, 621] on label "I confirm this information is accurate." at bounding box center [764, 622] width 595 height 24
click at [0, 0] on input "I confirm this information is accurate." at bounding box center [0, 0] width 0 height 0
click at [516, 653] on button "Confirm" at bounding box center [505, 663] width 76 height 30
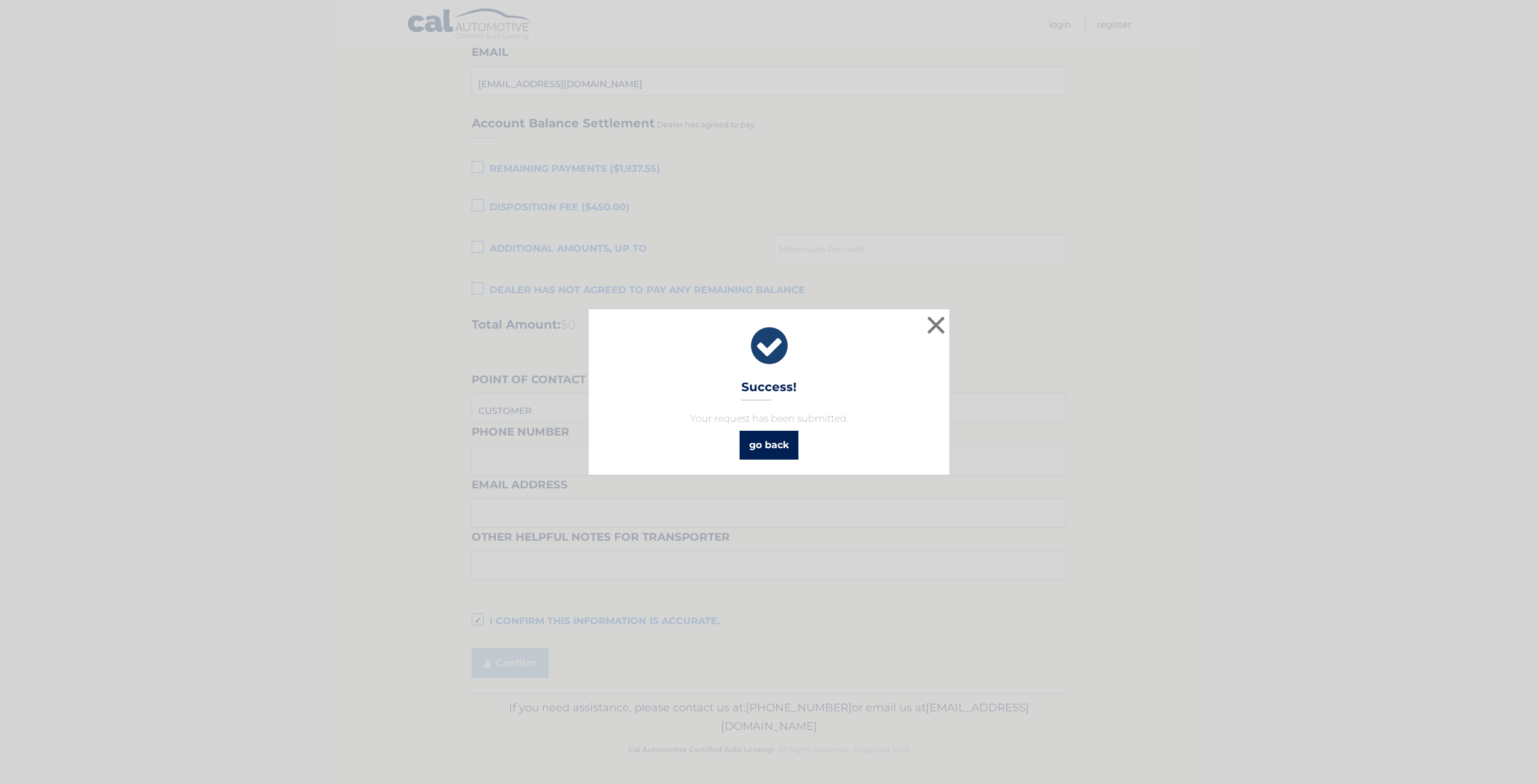
click at [770, 441] on link "go back" at bounding box center [769, 445] width 59 height 29
